Goal: Task Accomplishment & Management: Manage account settings

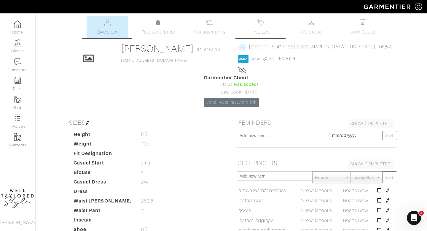
click at [264, 27] on link "Invoices" at bounding box center [261, 27] width 42 height 22
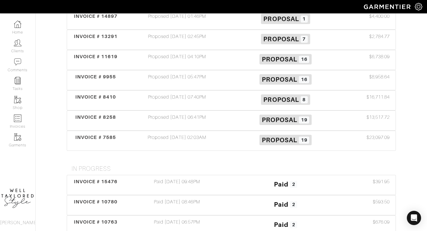
scroll to position [215, 0]
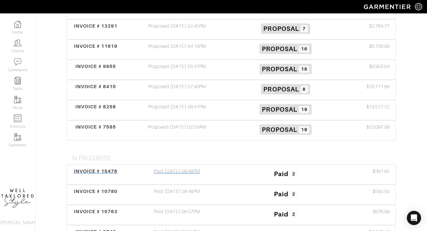
click at [179, 168] on div "Paid [DATE] 09:48PM" at bounding box center [177, 175] width 109 height 14
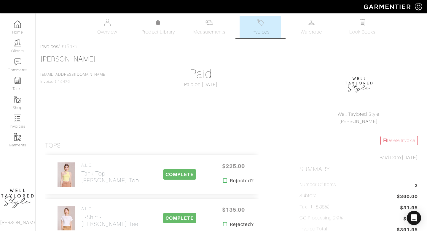
click at [261, 29] on span "Invoices" at bounding box center [260, 31] width 18 height 7
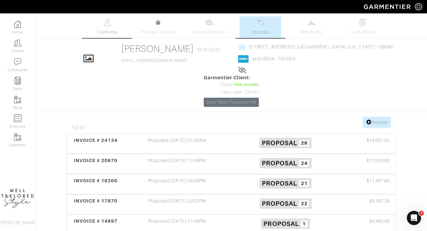
click at [105, 37] on link "Overview" at bounding box center [108, 27] width 42 height 22
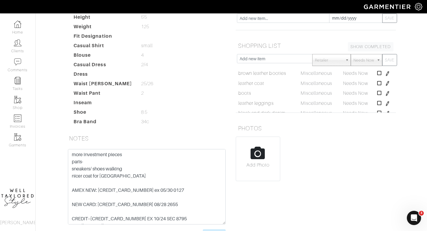
scroll to position [119, 0]
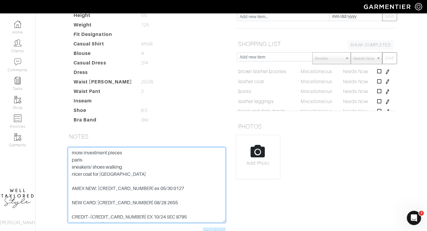
click at [134, 147] on textarea "more investment pieces paris- sneakers/ shoes walking nicer coat for [GEOGRAPHI…" at bounding box center [147, 184] width 158 height 75
type textarea "more investment pieces paris- sneakers/ shoes walking nicer coat for [GEOGRAPHI…"
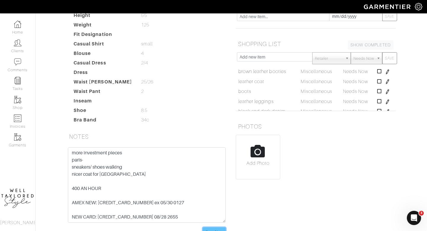
click at [220, 227] on input "Save Note" at bounding box center [214, 231] width 23 height 9
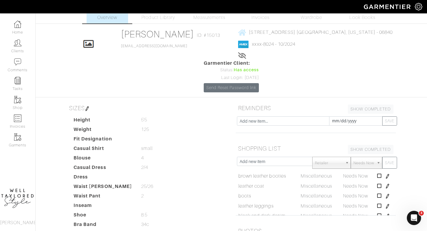
scroll to position [0, 0]
